Goal: Navigation & Orientation: Find specific page/section

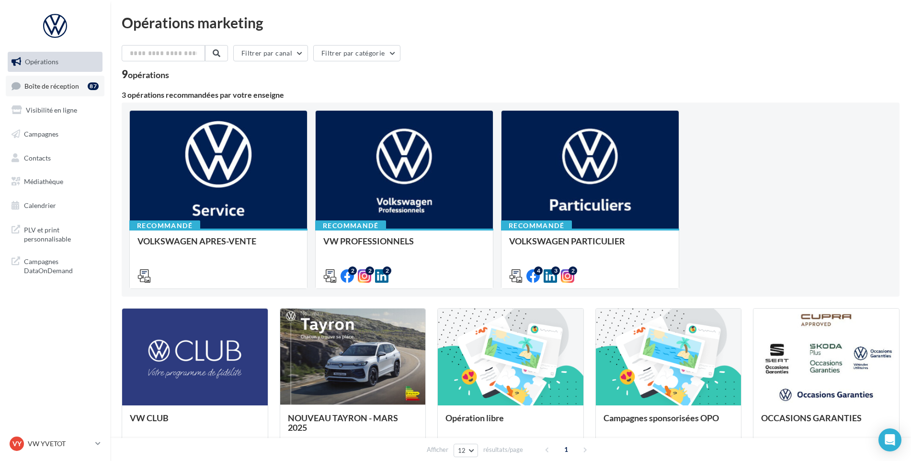
click at [73, 88] on span "Boîte de réception" at bounding box center [51, 85] width 55 height 8
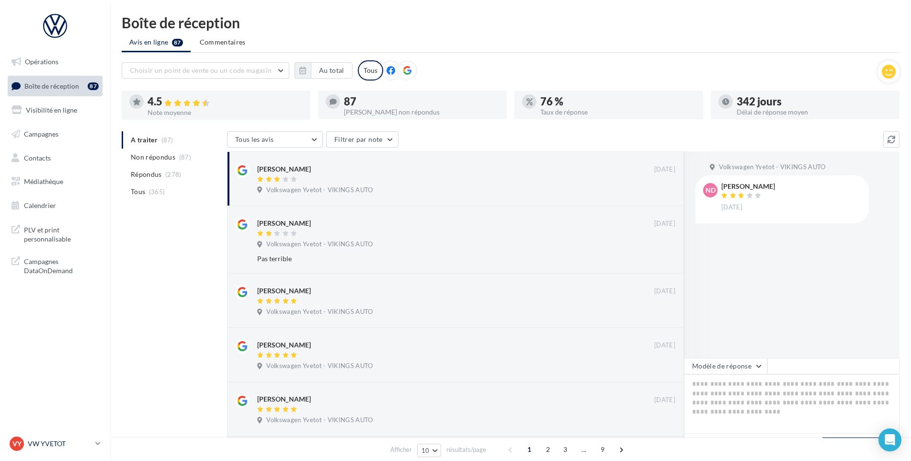
click at [65, 443] on p "VW YVETOT" at bounding box center [60, 444] width 64 height 10
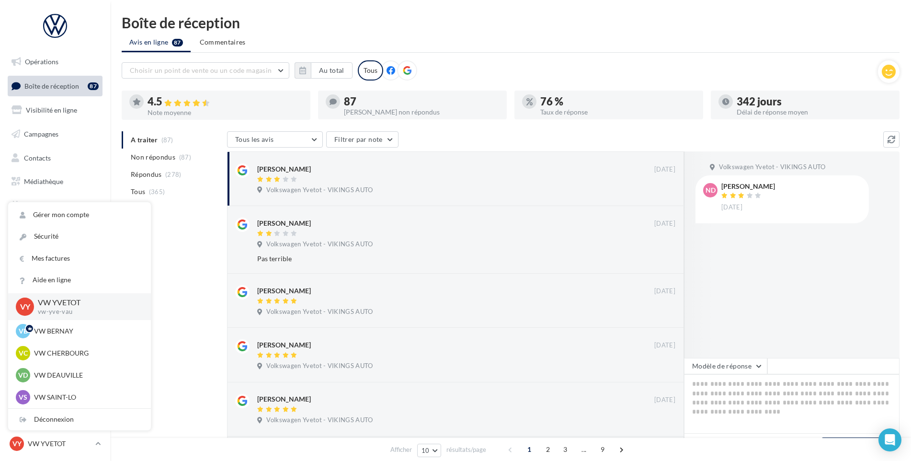
click at [759, 280] on div "Volkswagen Yvetot - VIKINGS AUTO ND [PERSON_NAME] [DATE]" at bounding box center [792, 254] width 216 height 206
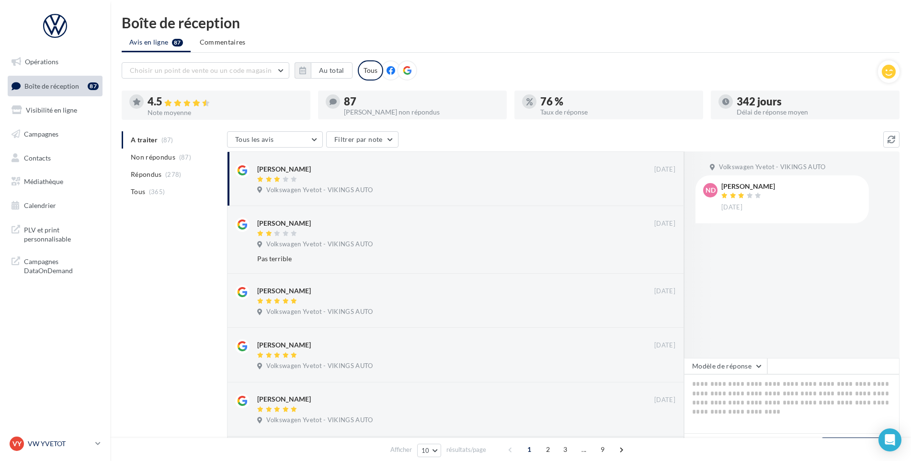
click at [77, 440] on p "VW YVETOT" at bounding box center [60, 444] width 64 height 10
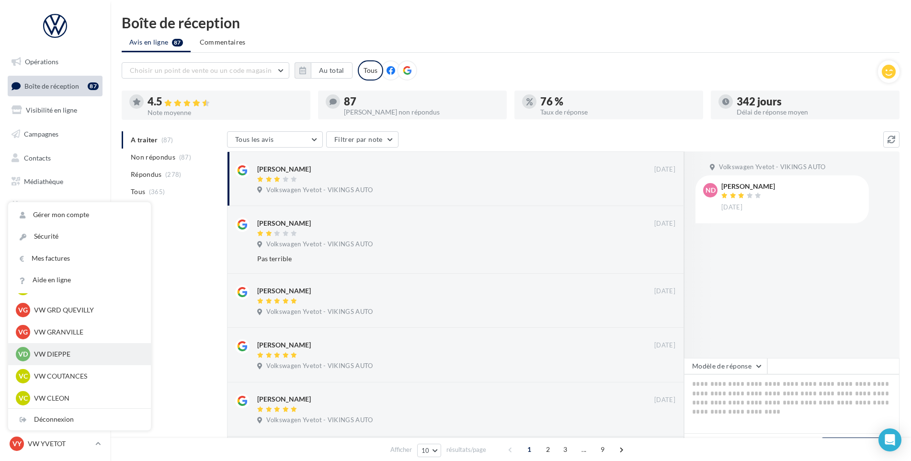
scroll to position [213, 0]
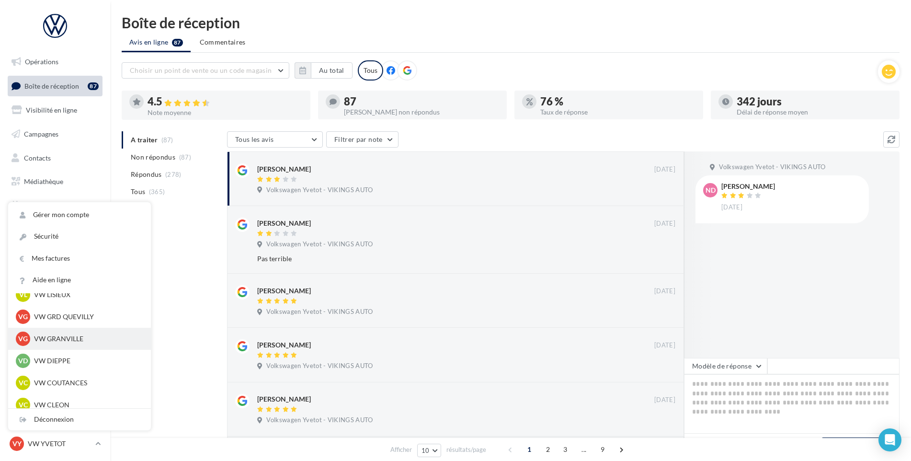
click at [72, 341] on p "VW GRANVILLE" at bounding box center [86, 339] width 105 height 10
